Goal: Transaction & Acquisition: Book appointment/travel/reservation

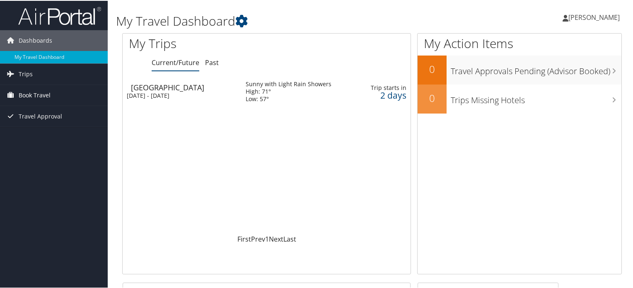
click at [51, 90] on link "Book Travel" at bounding box center [54, 94] width 108 height 21
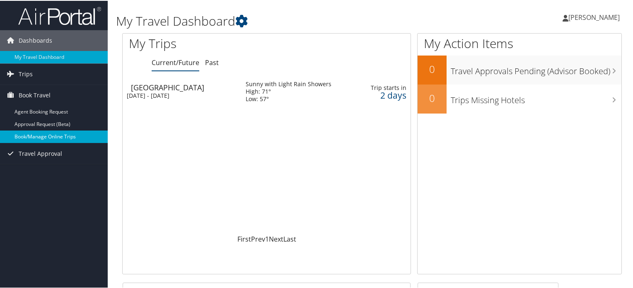
click at [42, 134] on link "Book/Manage Online Trips" at bounding box center [54, 136] width 108 height 12
